Goal: Check status

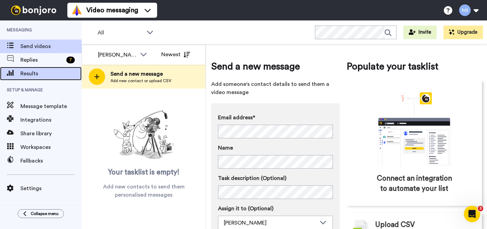
click at [52, 75] on span "Results" at bounding box center [50, 73] width 61 height 8
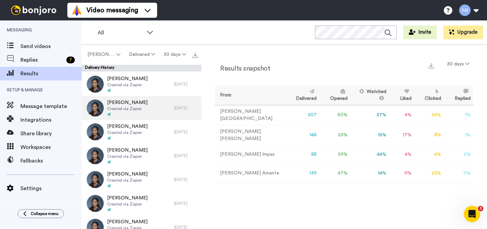
scroll to position [236, 0]
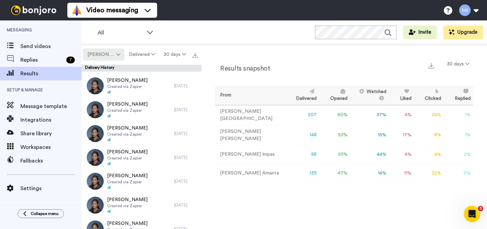
click at [111, 58] on span "[PERSON_NAME]" at bounding box center [101, 54] width 28 height 7
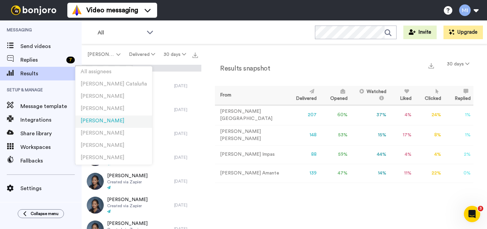
click at [109, 121] on span "[PERSON_NAME]" at bounding box center [103, 120] width 44 height 5
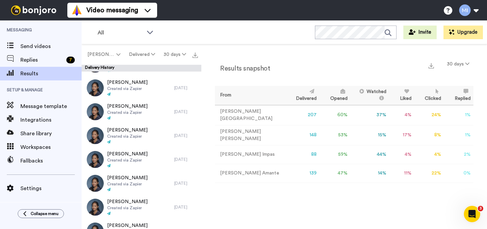
scroll to position [232, 0]
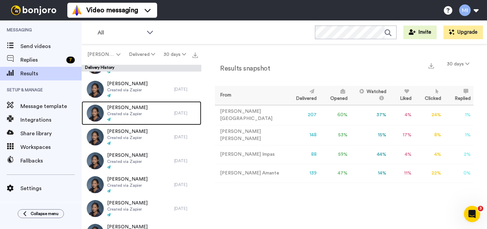
click at [142, 111] on div "Rachel Pring Created via Zapier" at bounding box center [128, 113] width 93 height 24
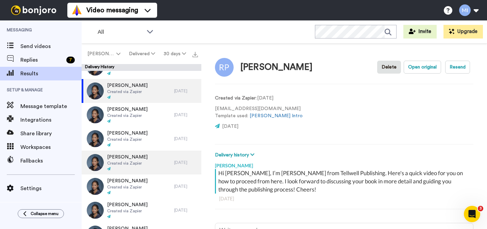
scroll to position [258, 0]
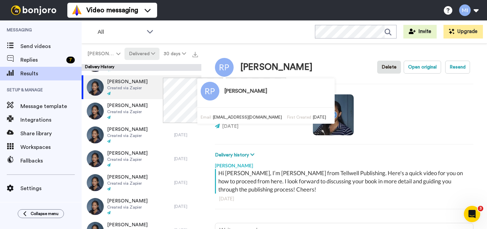
click at [135, 51] on button "Delivered" at bounding box center [142, 54] width 35 height 12
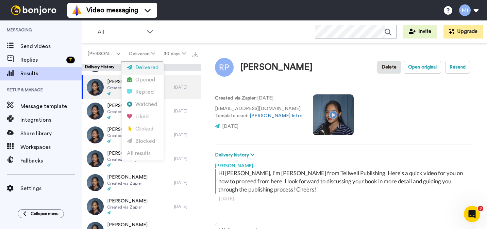
click at [146, 70] on div "Delivered" at bounding box center [143, 67] width 32 height 7
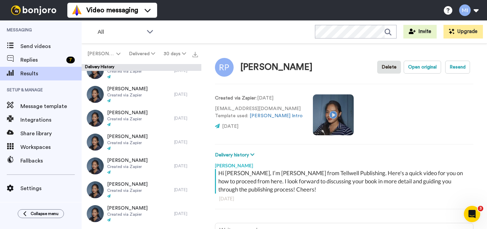
scroll to position [321, 0]
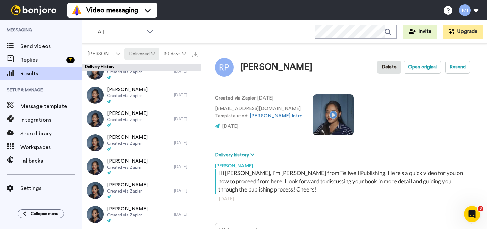
click at [138, 55] on button "Delivered" at bounding box center [142, 54] width 35 height 12
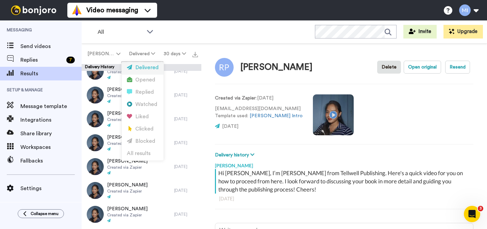
click at [137, 73] on li "Delivered" at bounding box center [143, 68] width 42 height 12
type textarea "x"
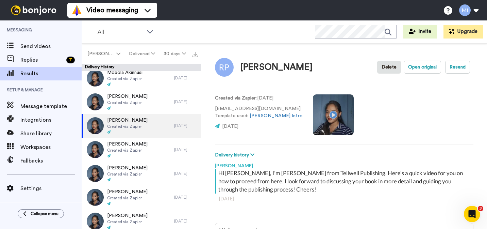
scroll to position [219, 0]
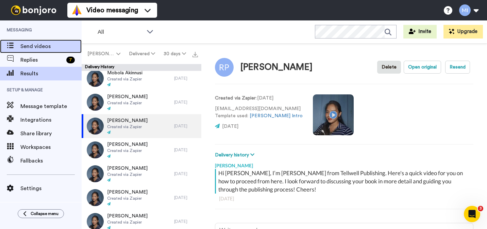
click at [42, 46] on span "Send videos" at bounding box center [50, 46] width 61 height 8
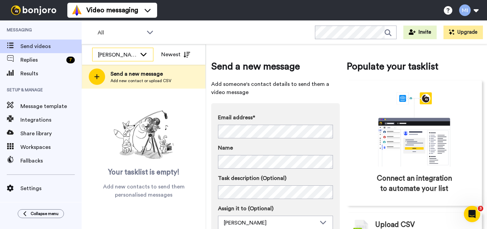
click at [145, 56] on icon at bounding box center [144, 54] width 8 height 7
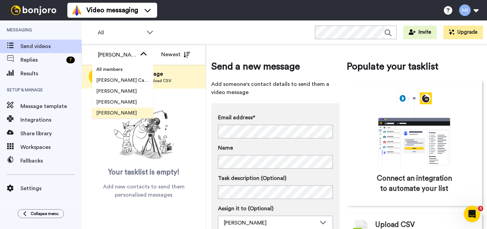
click at [106, 151] on div "Your tasklist is empty! Add new contacts to send them personalised messages" at bounding box center [144, 153] width 124 height 91
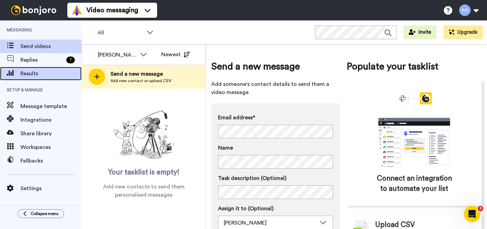
click at [42, 74] on span "Results" at bounding box center [50, 73] width 61 height 8
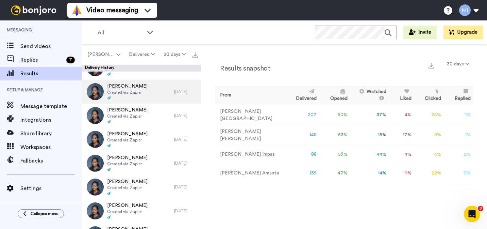
scroll to position [252, 0]
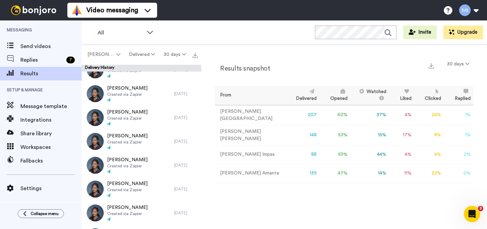
click at [294, 154] on td "88" at bounding box center [303, 154] width 34 height 19
click at [299, 155] on td "88" at bounding box center [303, 154] width 34 height 19
click at [297, 154] on td "88" at bounding box center [303, 154] width 34 height 19
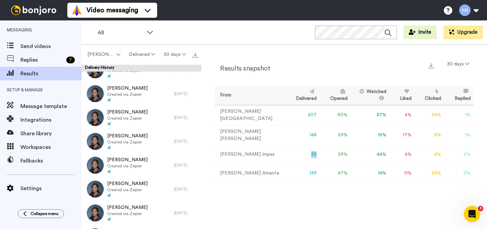
click at [297, 154] on td "88" at bounding box center [303, 154] width 34 height 19
click at [463, 63] on button "30 days" at bounding box center [458, 64] width 31 height 12
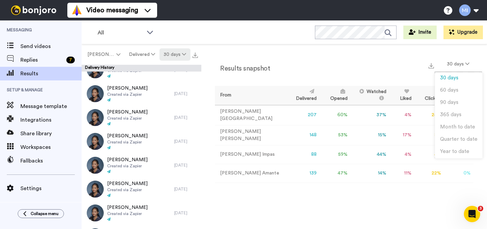
click at [182, 54] on icon at bounding box center [184, 54] width 4 height 5
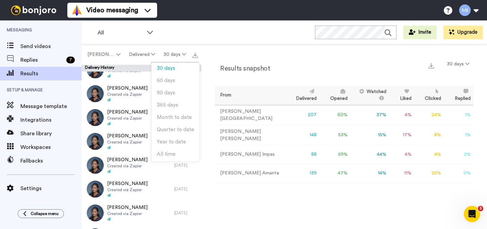
click at [237, 52] on div "Results snapshot 30 days From Delivered Opened Watched Liked Clicked Replied Fa…" at bounding box center [345, 138] width 286 height 188
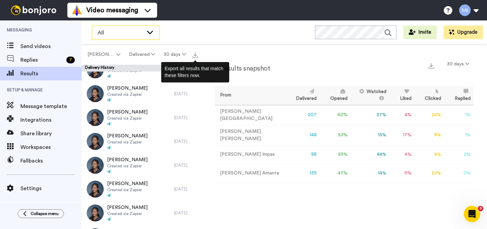
click at [150, 38] on div "All" at bounding box center [125, 33] width 67 height 14
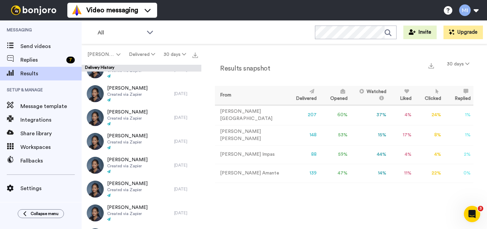
click at [219, 29] on div "All WORKSPACES View all All Default Task List Marjorie's Migrated Workspace Pro…" at bounding box center [285, 32] width 406 height 24
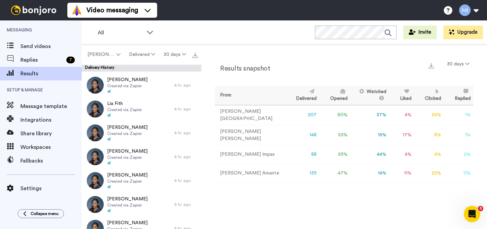
scroll to position [0, 0]
